Goal: Information Seeking & Learning: Find specific page/section

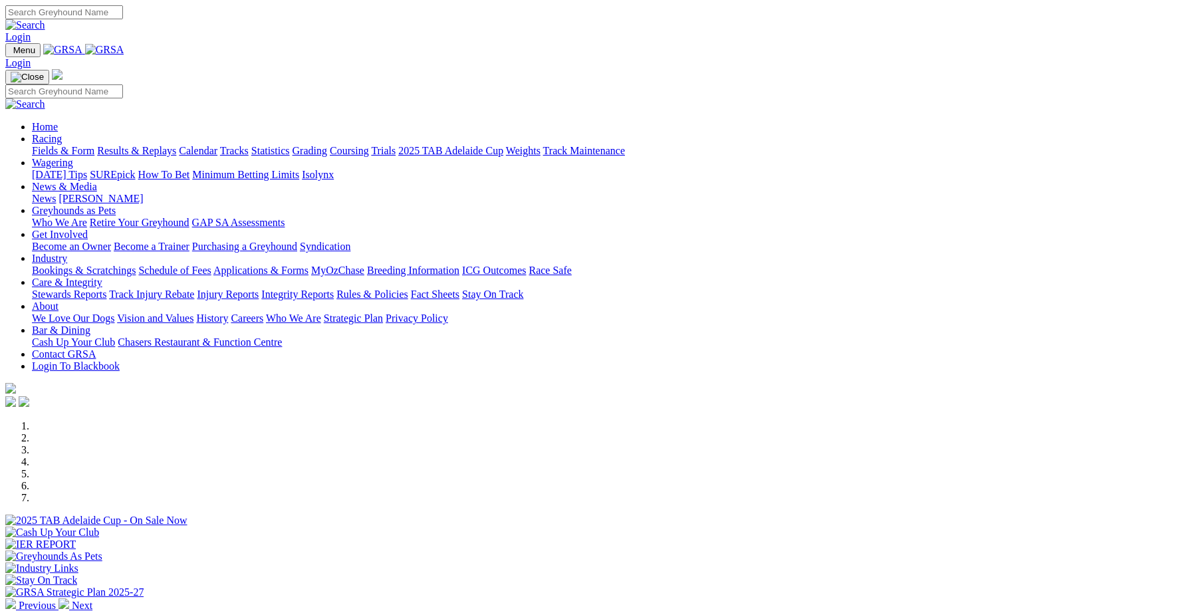
scroll to position [275, 0]
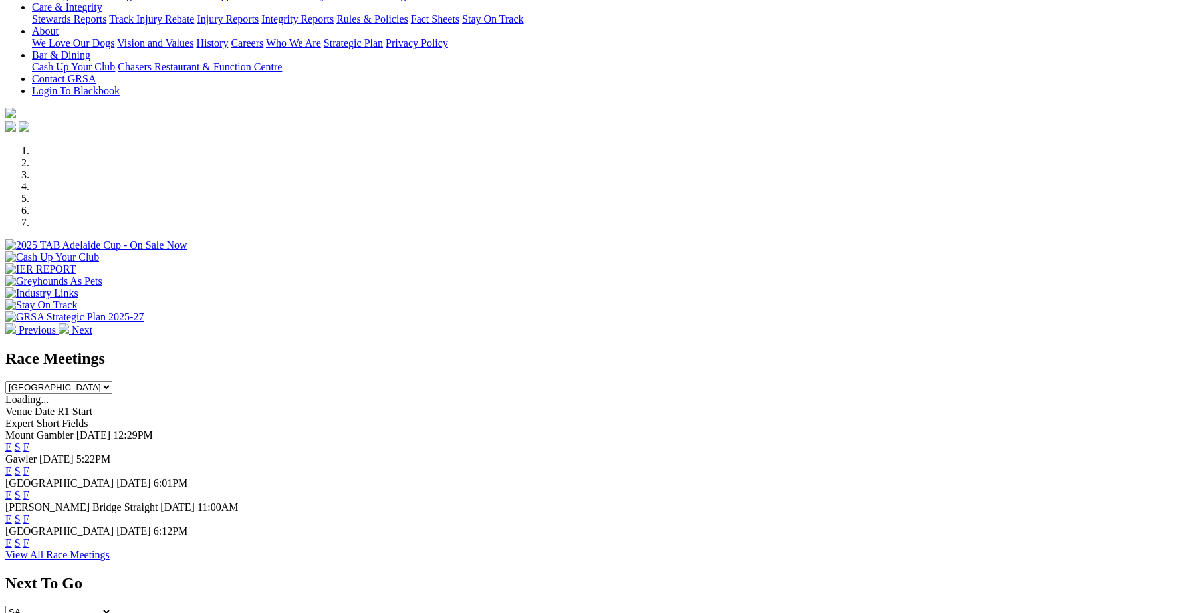
click at [29, 465] on link "F" at bounding box center [26, 470] width 6 height 11
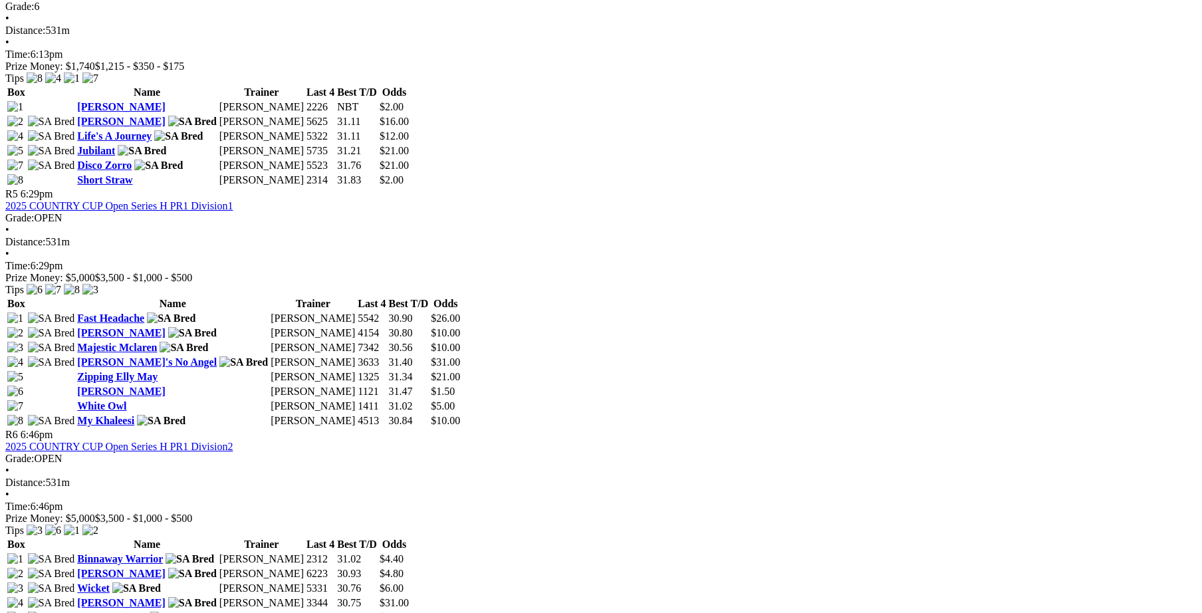
scroll to position [1378, 0]
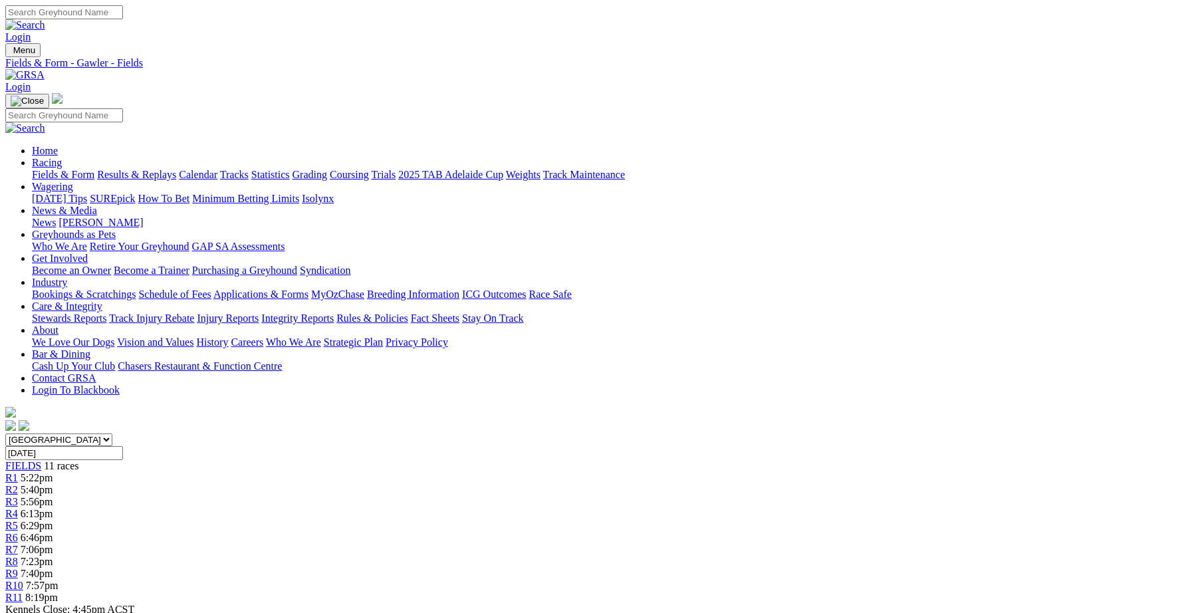
click at [334, 312] on link "Integrity Reports" at bounding box center [297, 317] width 72 height 11
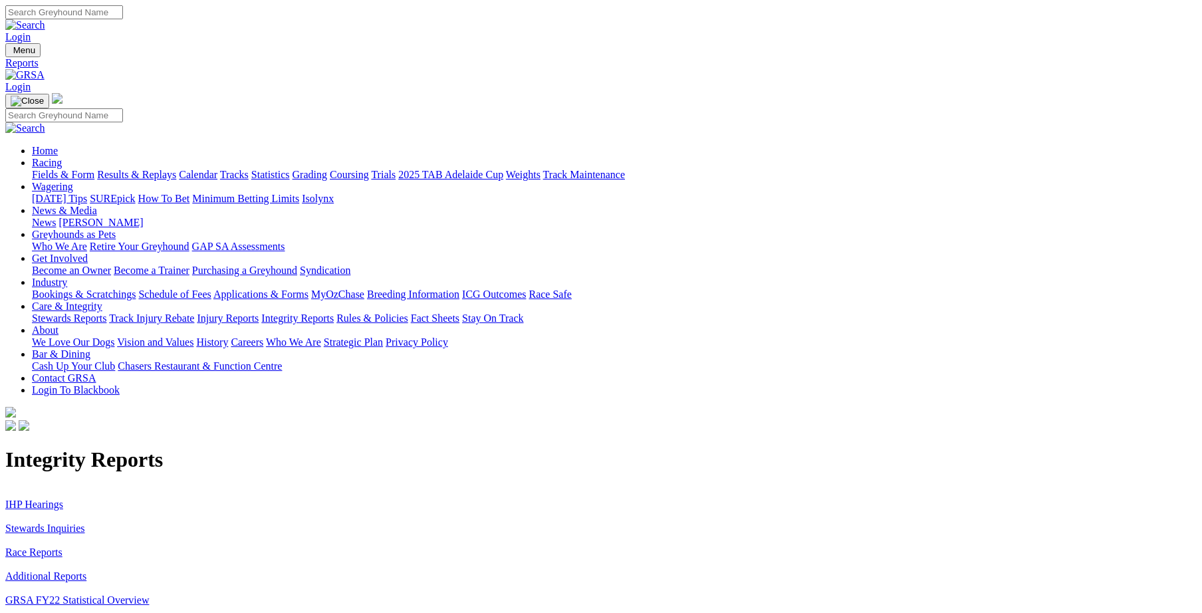
click at [85, 522] on link "Stewards Inquiries" at bounding box center [45, 527] width 80 height 11
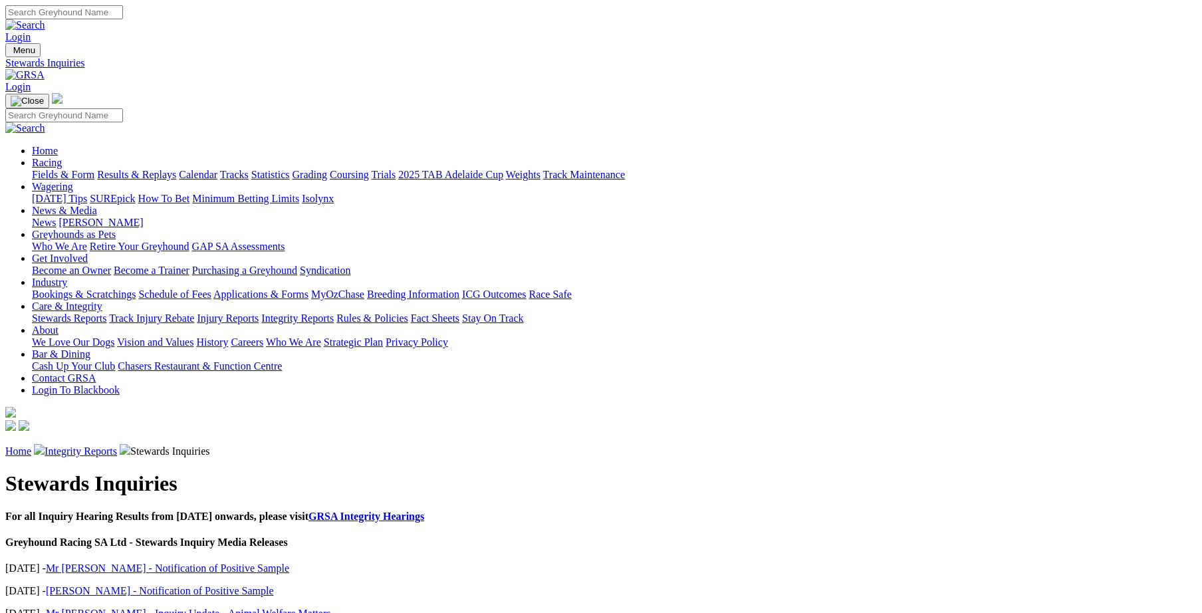
click at [117, 445] on link "Integrity Reports" at bounding box center [81, 450] width 72 height 11
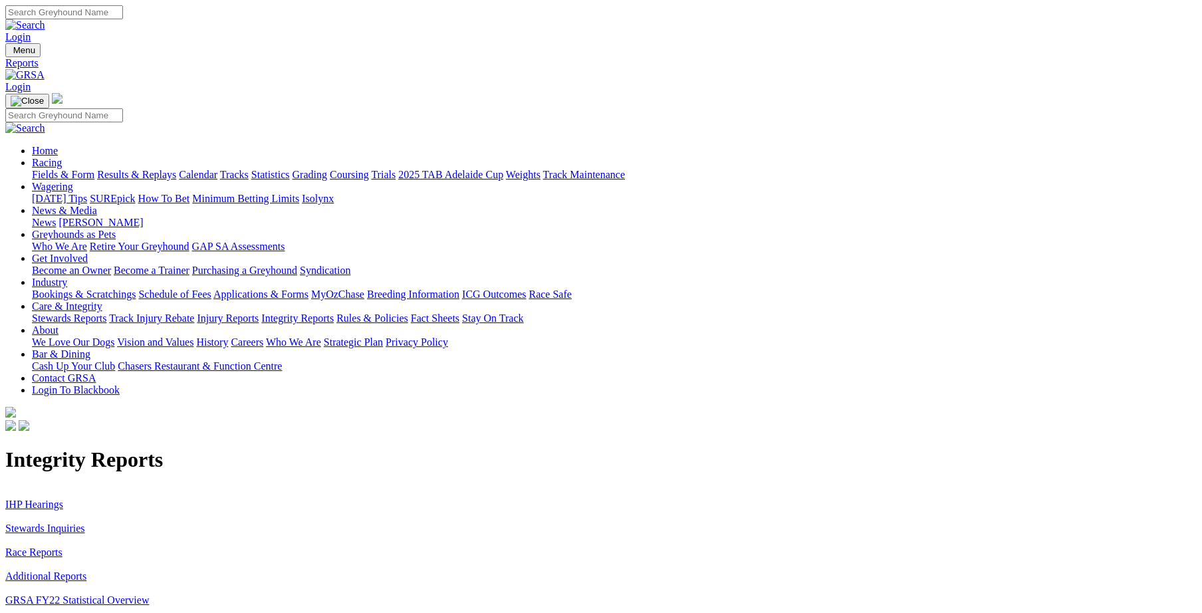
click at [63, 498] on link "IHP Hearings" at bounding box center [34, 503] width 58 height 11
